Goal: Navigation & Orientation: Find specific page/section

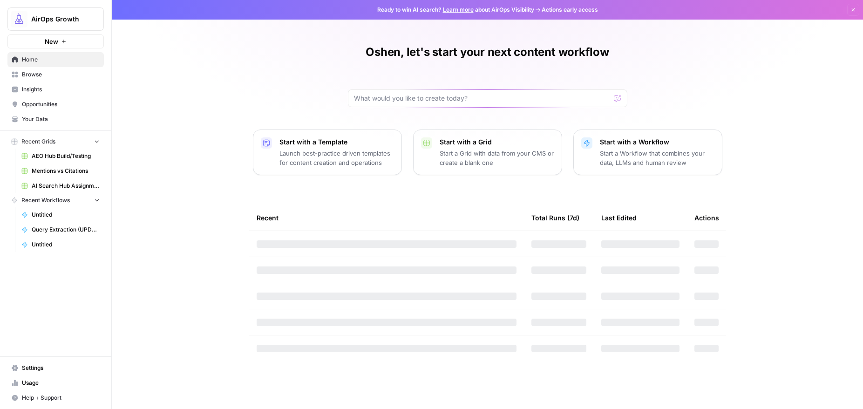
click at [40, 73] on span "Browse" at bounding box center [61, 74] width 78 height 8
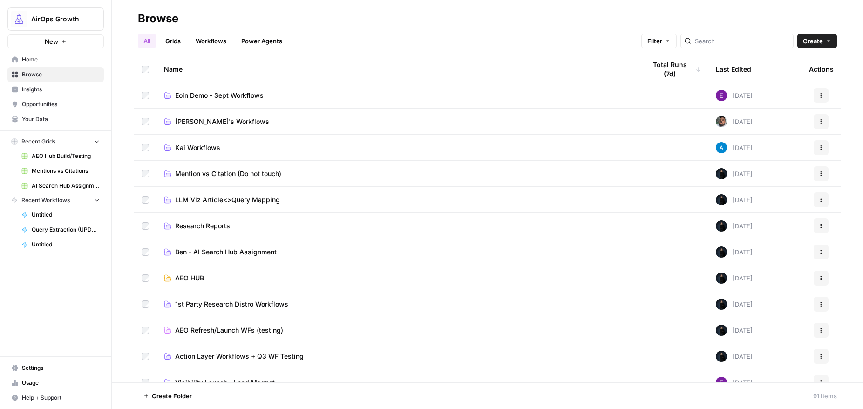
click at [215, 307] on span "1st Party Research Distro Workflows" at bounding box center [231, 303] width 113 height 9
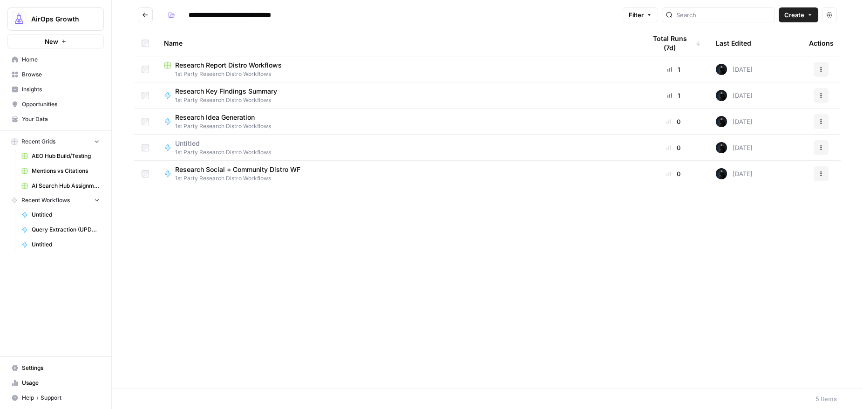
click at [257, 67] on span "Research Report Distro Workflows" at bounding box center [228, 65] width 107 height 9
